Goal: Transaction & Acquisition: Obtain resource

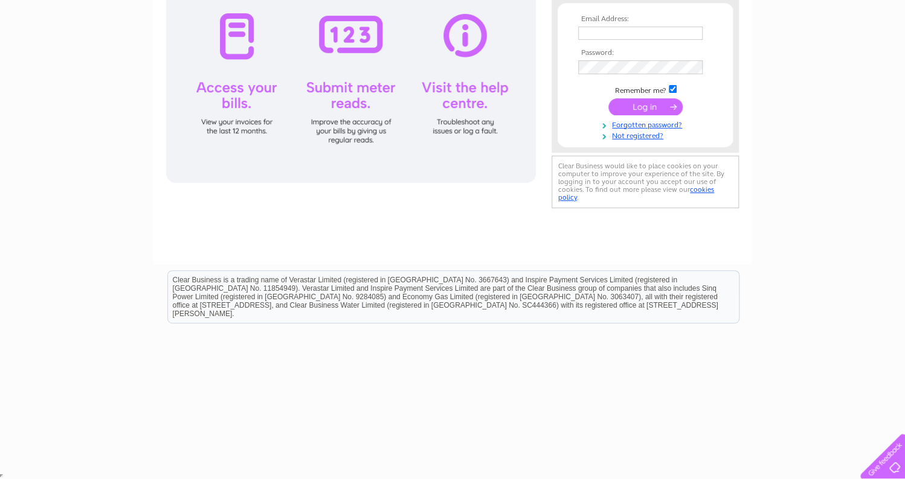
click at [632, 35] on input "text" at bounding box center [640, 33] width 124 height 13
type input "[EMAIL_ADDRESS][DOMAIN_NAME]"
click at [608, 99] on input "submit" at bounding box center [645, 107] width 74 height 17
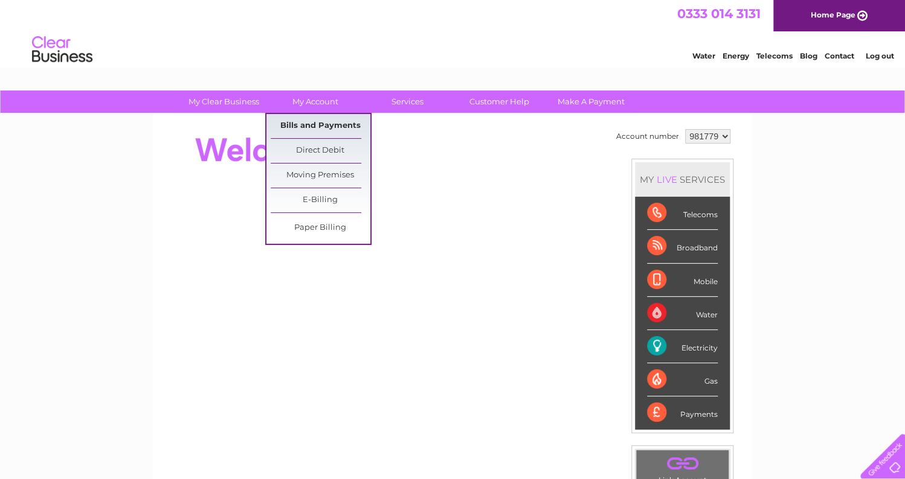
click at [326, 121] on link "Bills and Payments" at bounding box center [321, 126] width 100 height 24
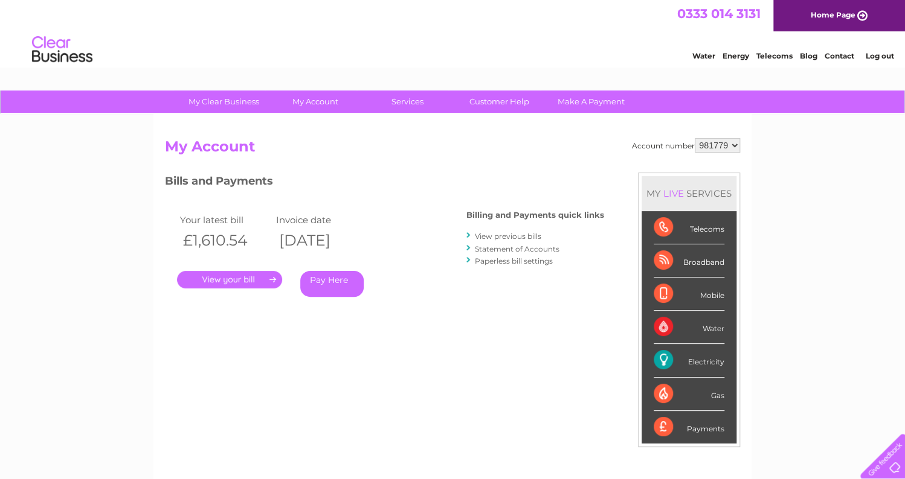
click at [199, 281] on link "." at bounding box center [229, 280] width 105 height 18
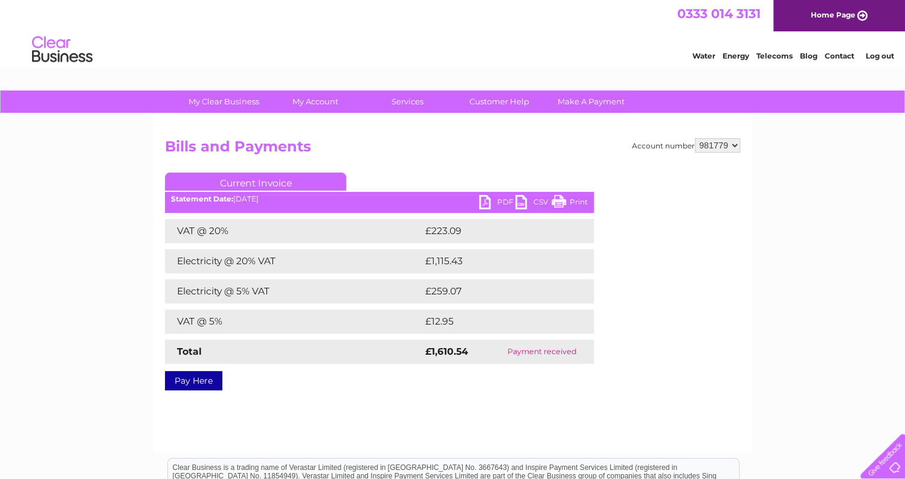
click at [634, 120] on div "Account number 981779 Bills and Payments Current Invoice PDF CSV Print VAT @ 20%" at bounding box center [452, 283] width 598 height 338
click at [483, 201] on link "PDF" at bounding box center [497, 204] width 36 height 18
click at [185, 419] on div "Account number 981779 Bills and Payments Current Invoice PDF CSV Print VAT @ 20%" at bounding box center [452, 283] width 598 height 338
